Goal: Find specific page/section: Find specific page/section

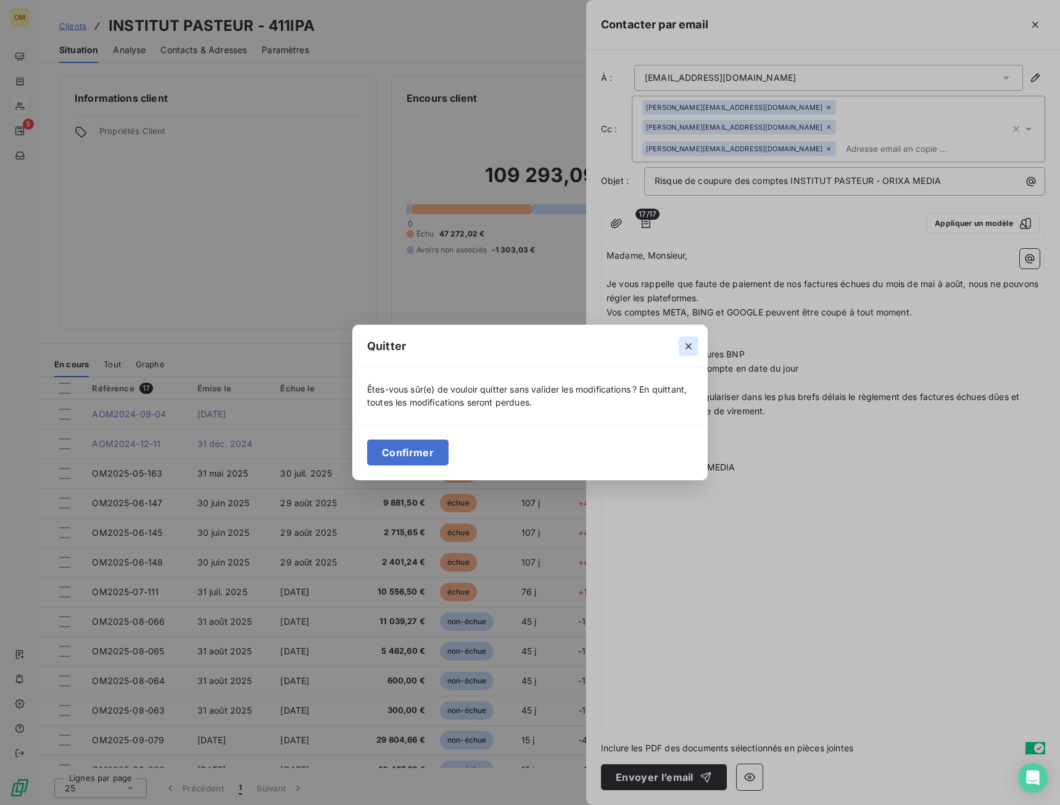
click at [690, 348] on icon "button" at bounding box center [689, 346] width 6 height 6
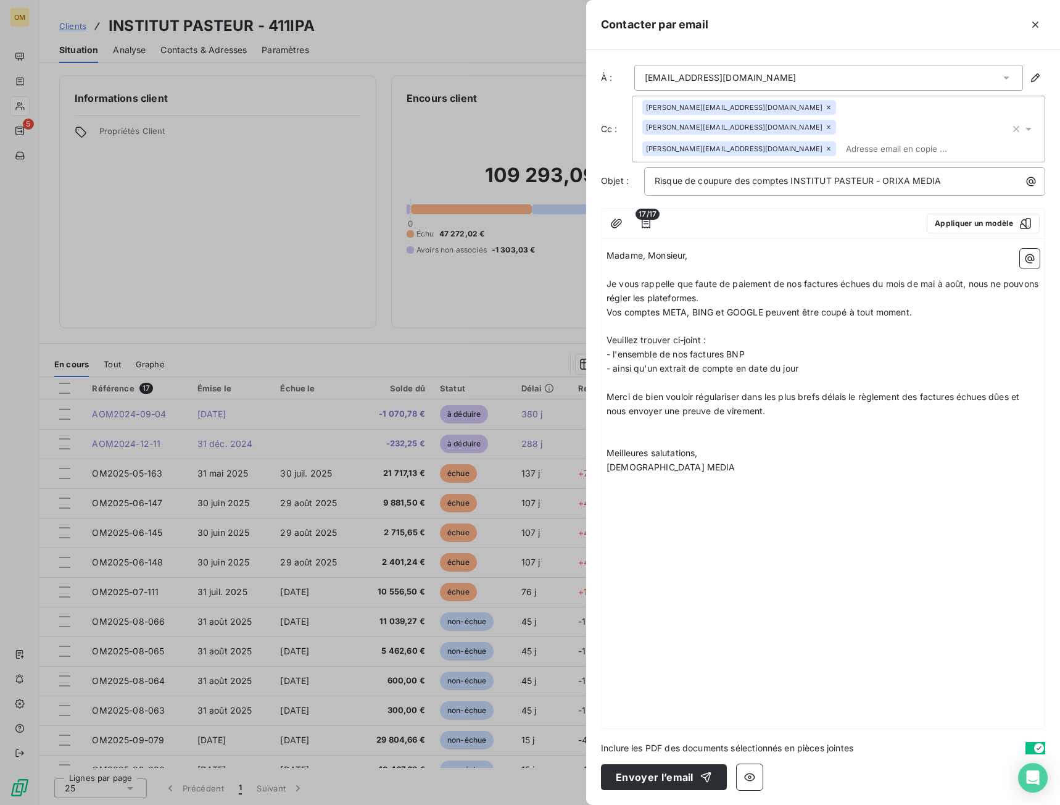
click at [685, 376] on p "﻿" at bounding box center [823, 383] width 433 height 14
click at [682, 363] on span "- ainsi qu'un extrait de compte en date du jour" at bounding box center [703, 368] width 192 height 10
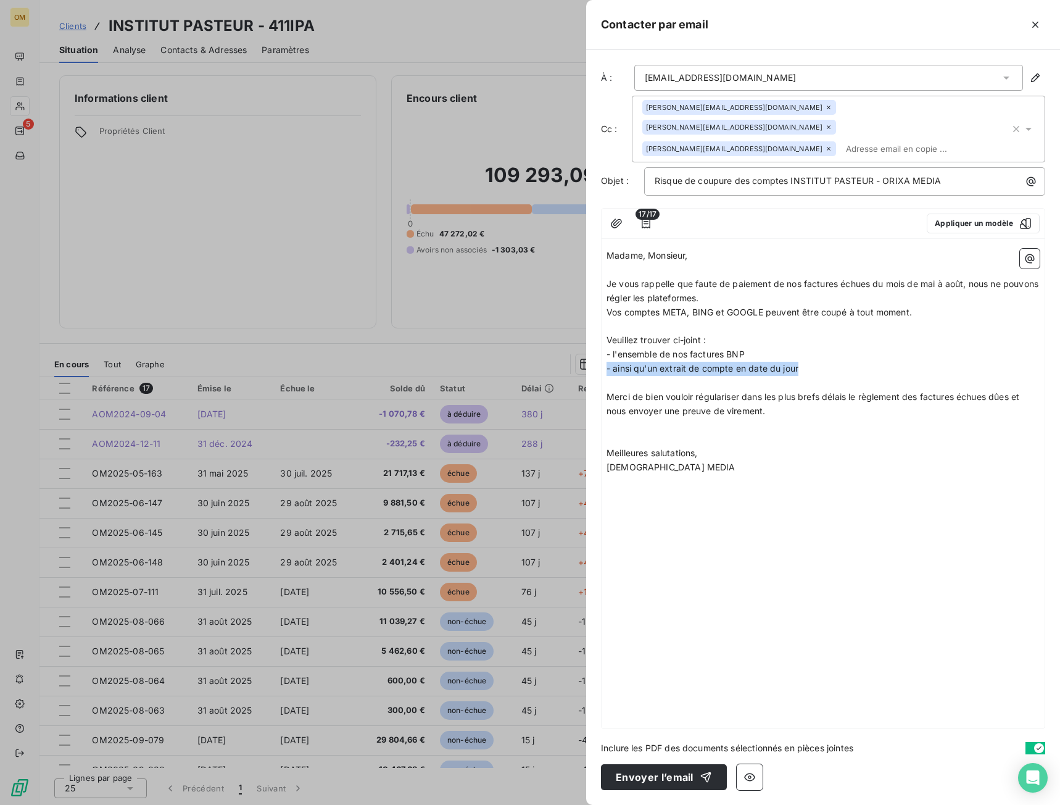
click at [682, 363] on span "- ainsi qu'un extrait de compte en date du jour" at bounding box center [703, 368] width 192 height 10
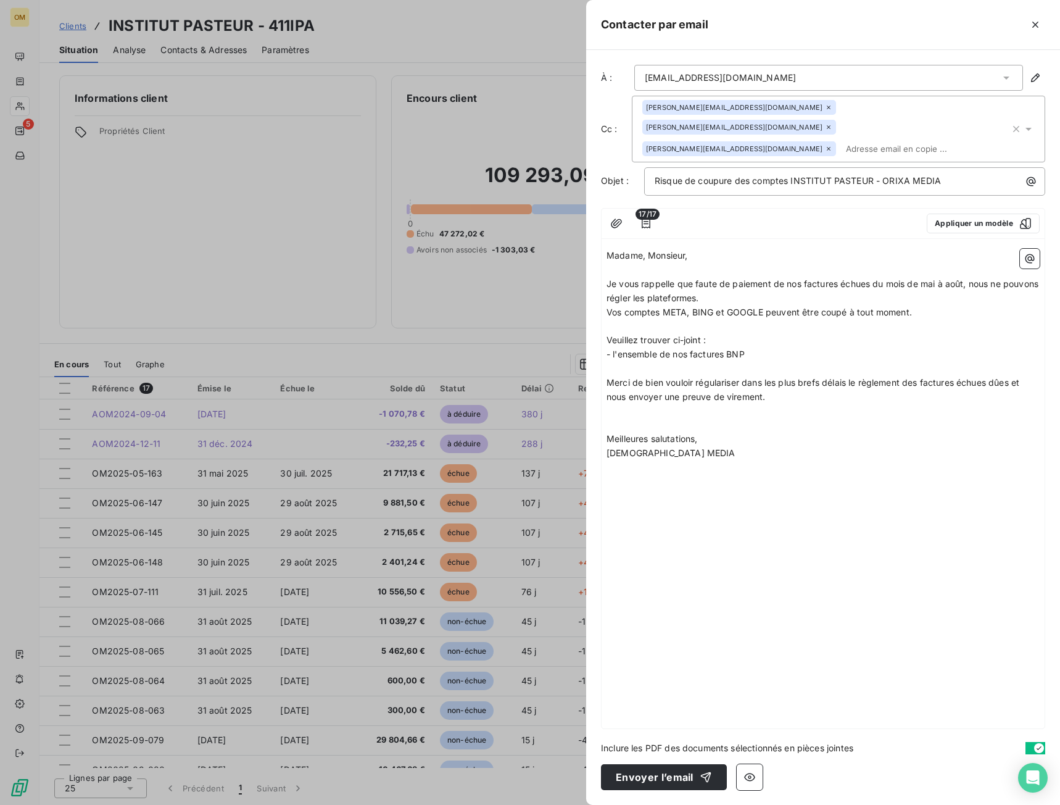
click at [615, 349] on span "- l'ensemble de nos factures BNP" at bounding box center [676, 354] width 138 height 10
click at [614, 349] on span "- l'ensemble de nos factures BNP" at bounding box center [676, 354] width 138 height 10
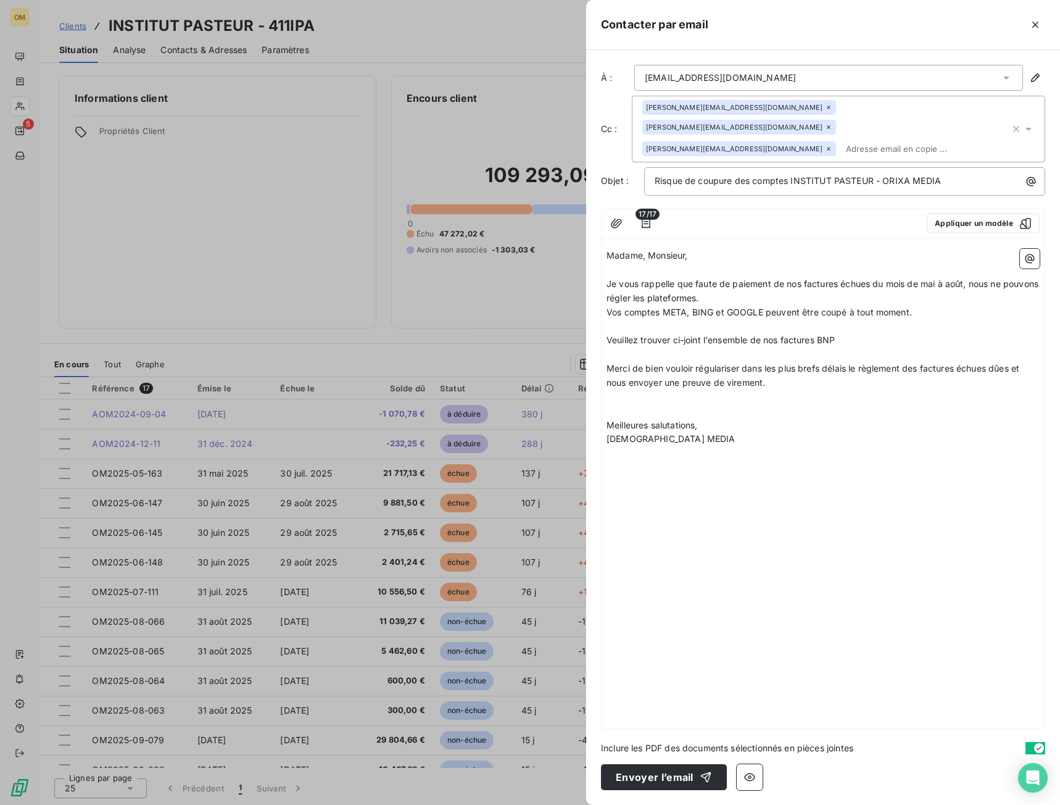
click at [831, 335] on span "Veuillez trouver ci-joint l'ensemble de nos factures BNP" at bounding box center [721, 340] width 228 height 10
click at [847, 307] on span "Vos comptes META, BING et GOOGLE peuvent être coupé à tout moment." at bounding box center [760, 312] width 306 height 10
click at [889, 348] on p "﻿" at bounding box center [823, 355] width 433 height 14
click at [638, 781] on button "Envoyer l’email" at bounding box center [664, 777] width 126 height 26
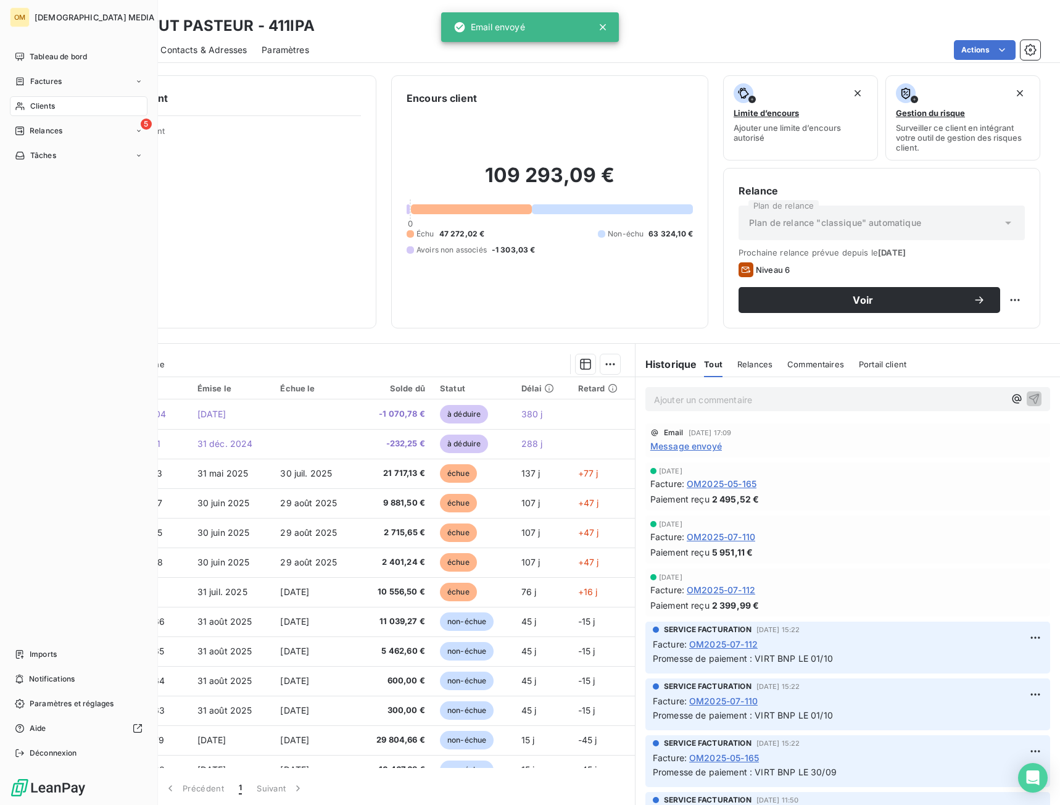
drag, startPoint x: 36, startPoint y: 106, endPoint x: 114, endPoint y: 92, distance: 78.9
click at [36, 106] on span "Clients" at bounding box center [42, 106] width 25 height 11
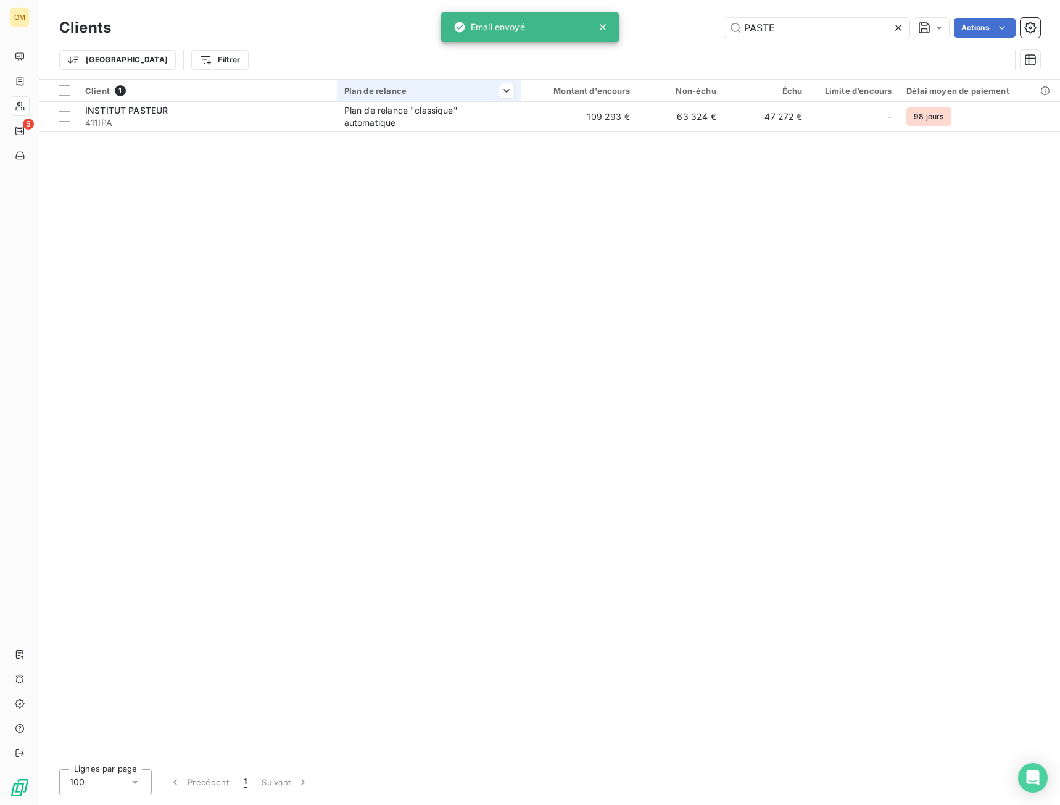
drag, startPoint x: 846, startPoint y: 27, endPoint x: 451, endPoint y: 85, distance: 399.3
click at [468, 77] on div "Clients PASTE Actions Trier Filtrer" at bounding box center [549, 47] width 981 height 64
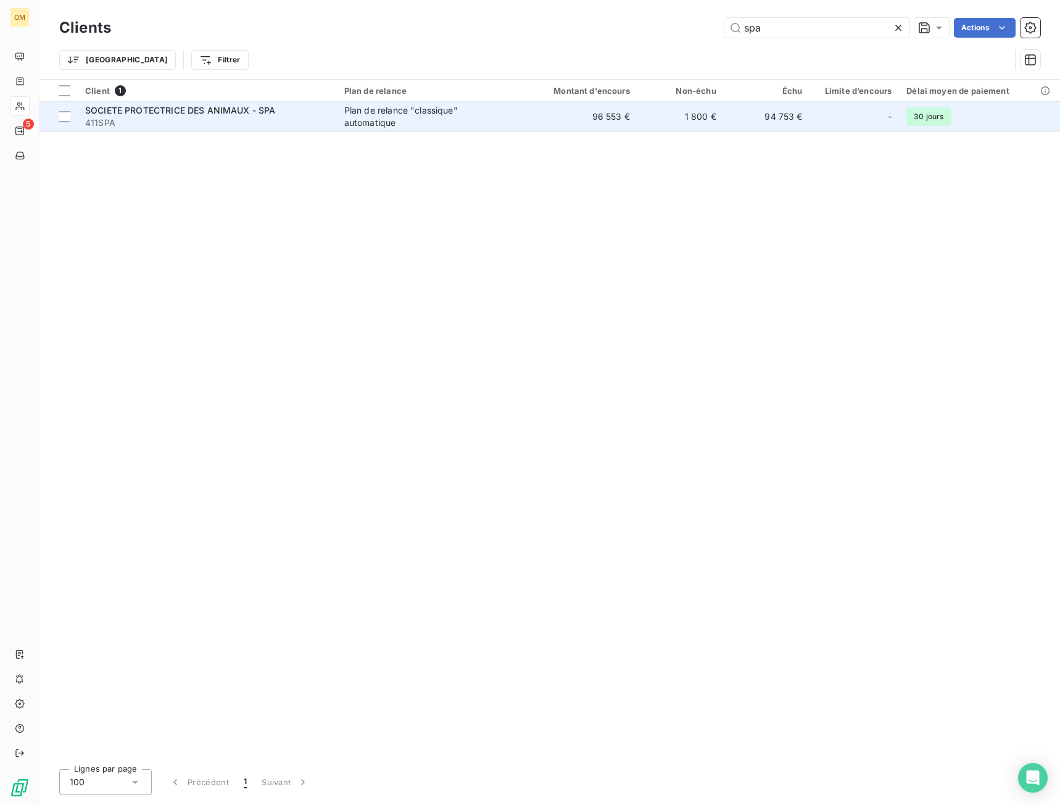
type input "spa"
click at [263, 126] on span "411SPA" at bounding box center [207, 123] width 244 height 12
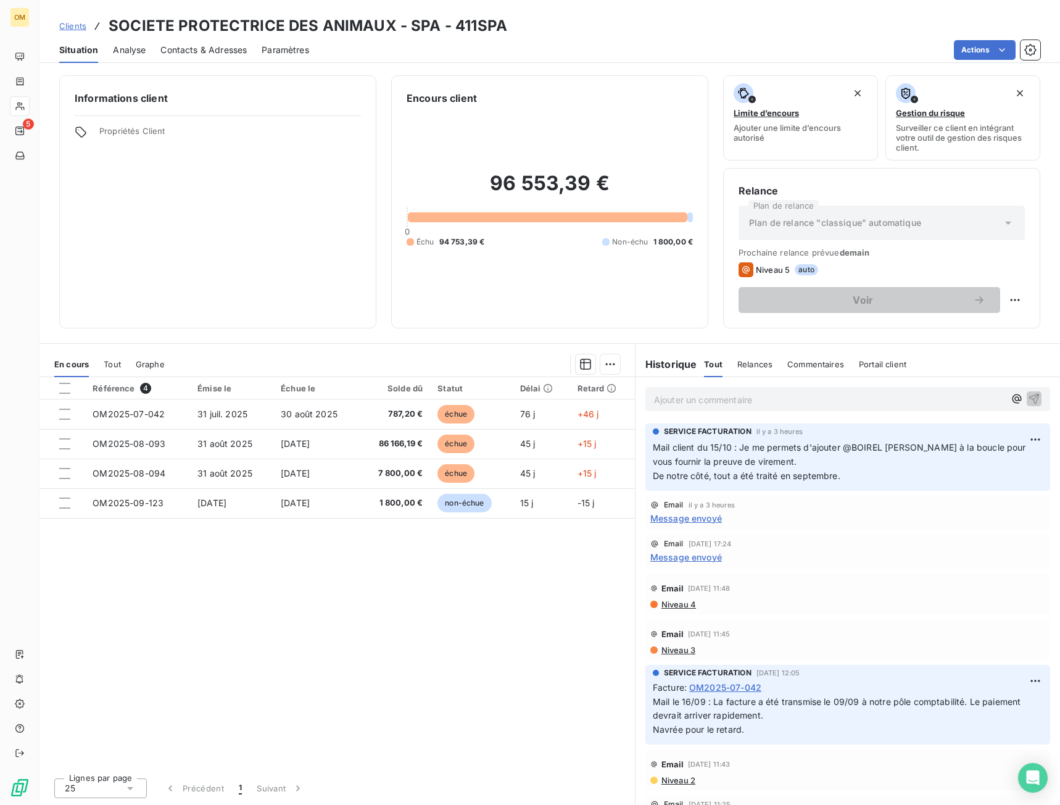
click at [699, 400] on p "Ajouter un commentaire ﻿" at bounding box center [829, 399] width 351 height 15
drag, startPoint x: 796, startPoint y: 389, endPoint x: 789, endPoint y: 398, distance: 11.4
drag, startPoint x: 789, startPoint y: 398, endPoint x: 752, endPoint y: 399, distance: 37.1
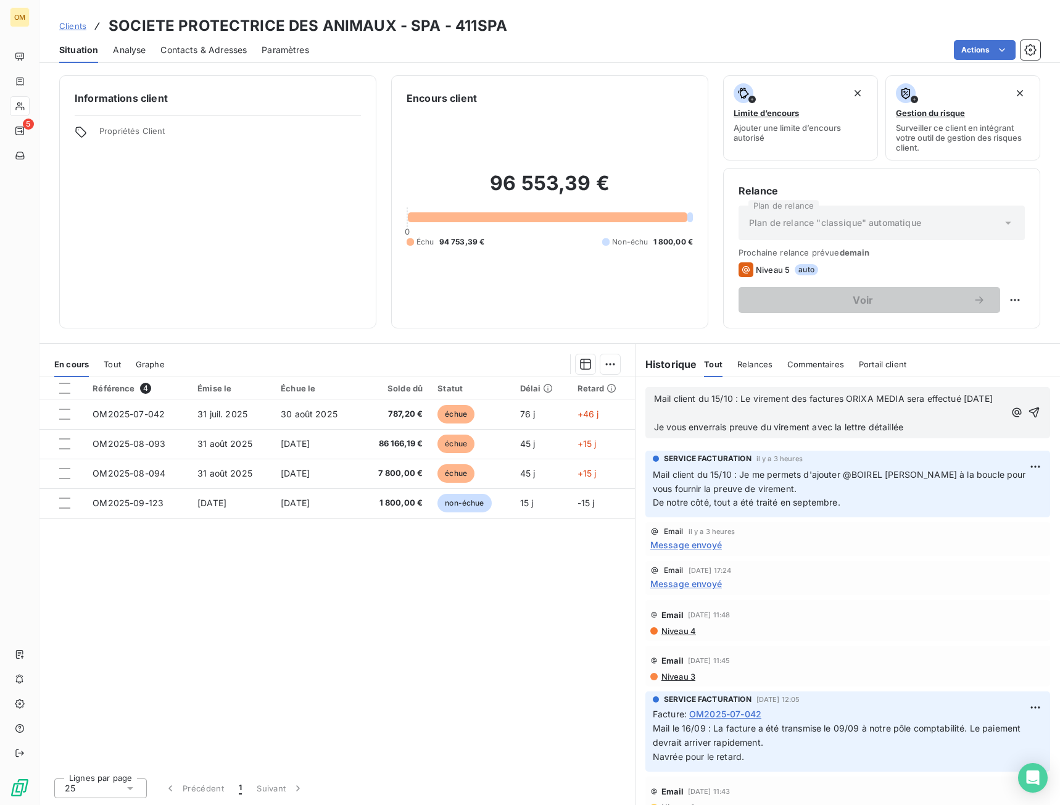
click at [761, 420] on p "﻿" at bounding box center [829, 413] width 351 height 14
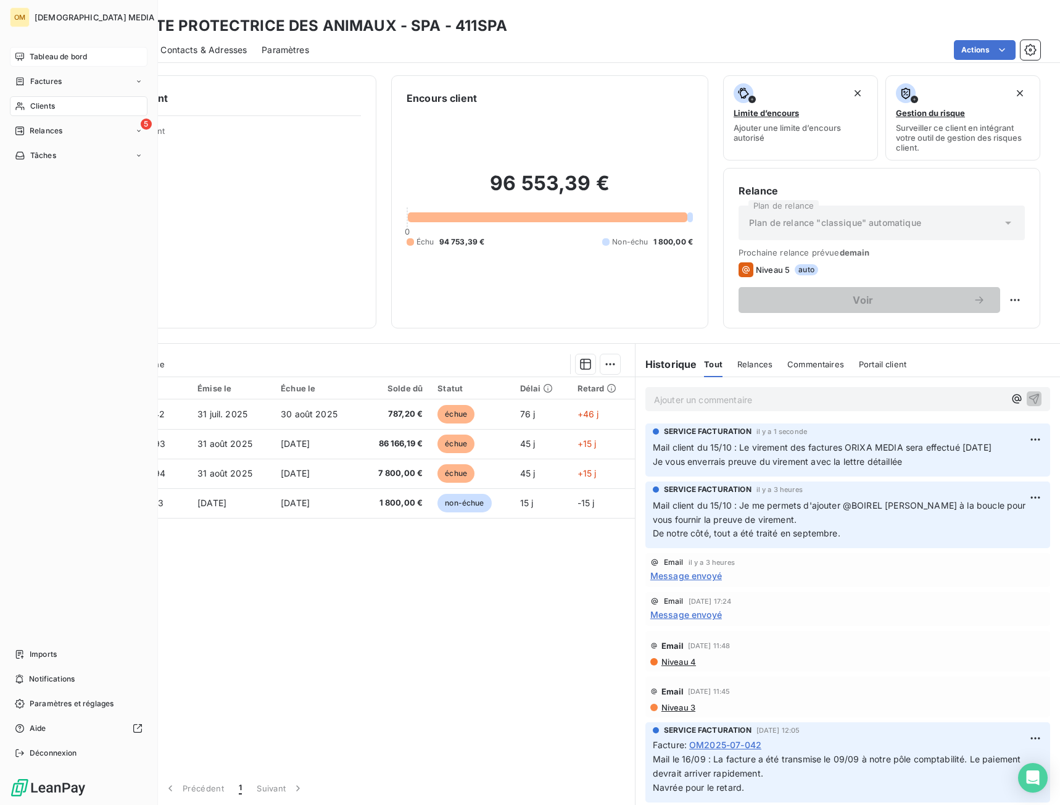
click at [28, 58] on div "Tableau de bord" at bounding box center [79, 57] width 138 height 20
